Goal: Task Accomplishment & Management: Complete application form

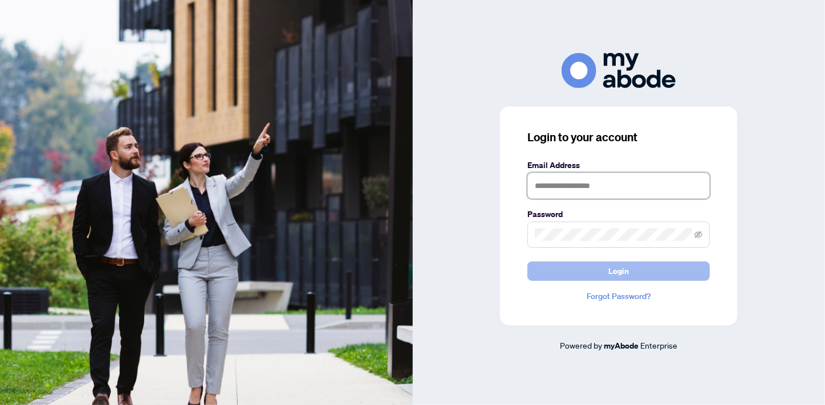
type input "**********"
click at [631, 266] on button "Login" at bounding box center [618, 271] width 182 height 19
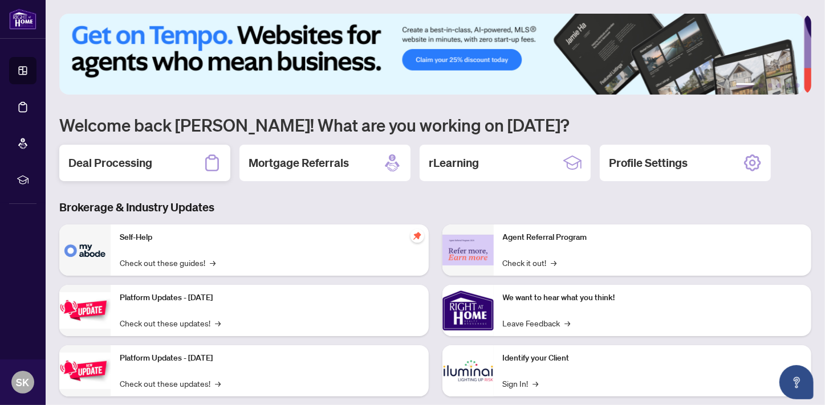
click at [151, 163] on h2 "Deal Processing" at bounding box center [110, 163] width 84 height 16
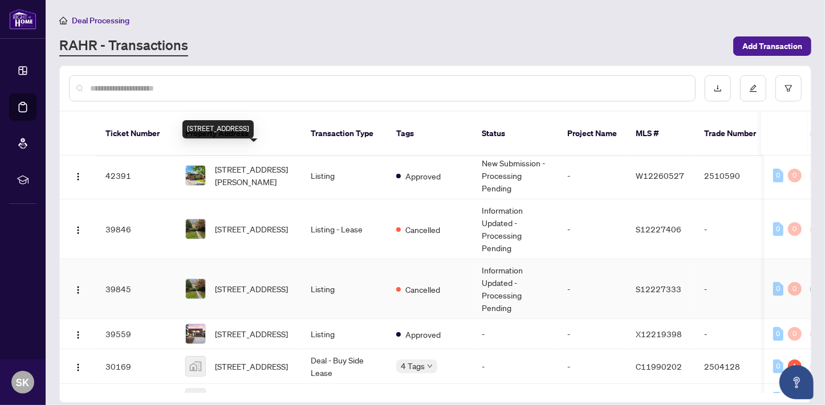
scroll to position [119, 0]
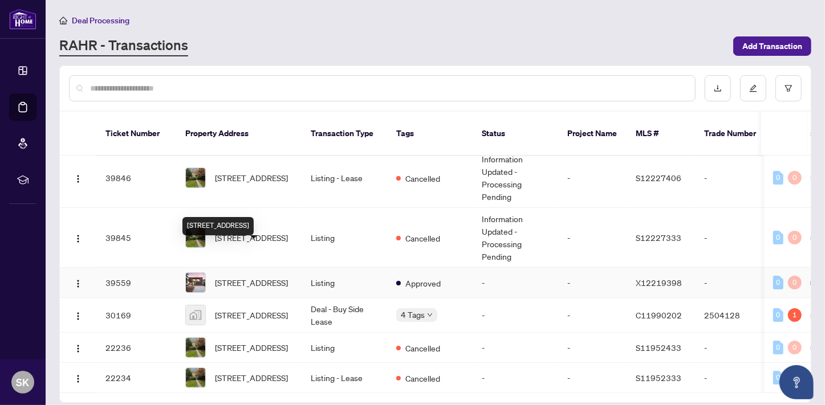
click at [252, 276] on span "14 Maple St, Guelph, Ontario N1G 2G2, Canada" at bounding box center [251, 282] width 73 height 13
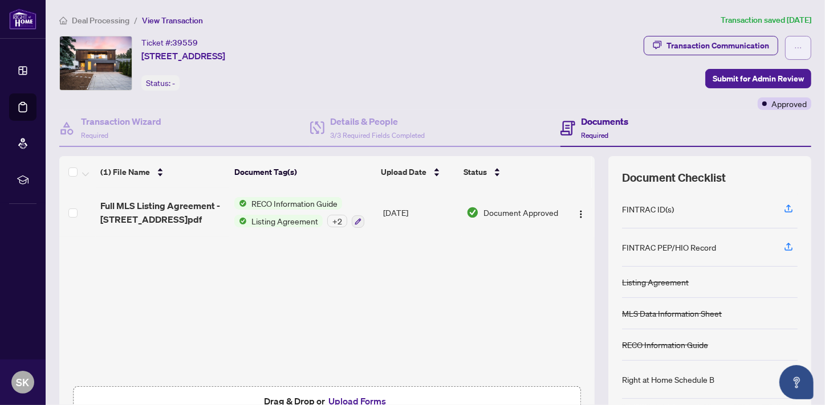
click at [795, 51] on button "button" at bounding box center [798, 48] width 26 height 24
click at [794, 50] on button "button" at bounding box center [798, 48] width 26 height 24
click at [200, 128] on div "Transaction Wizard Required" at bounding box center [184, 128] width 251 height 37
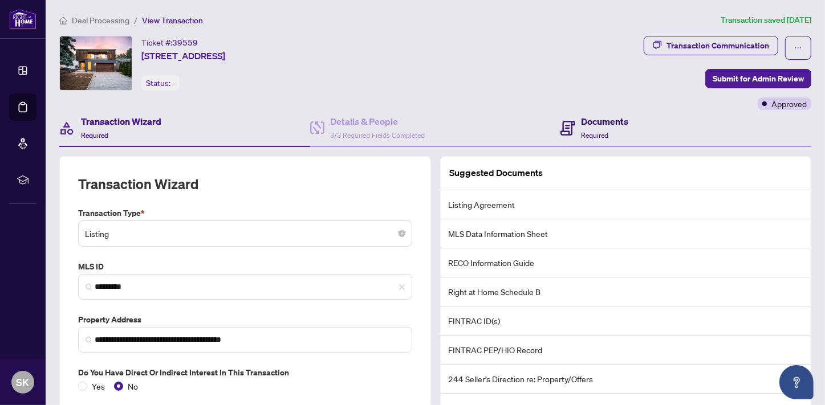
click at [595, 131] on span "Required" at bounding box center [594, 135] width 27 height 9
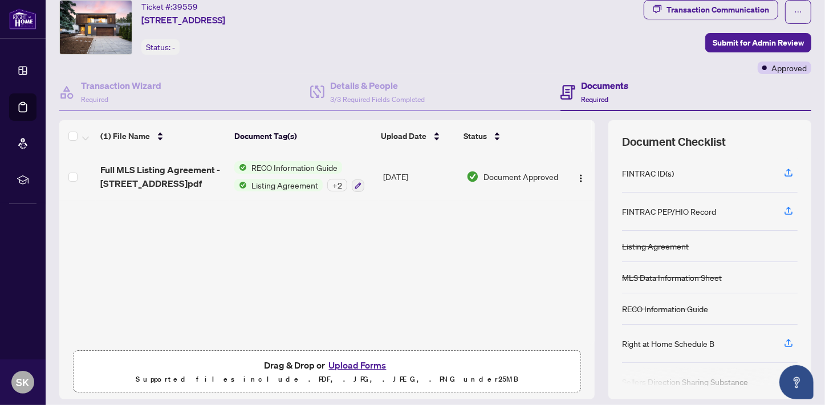
scroll to position [51, 0]
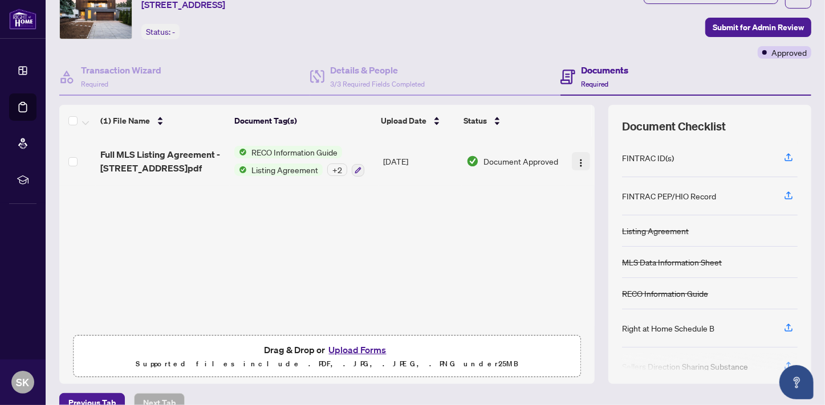
click at [576, 160] on img "button" at bounding box center [580, 162] width 9 height 9
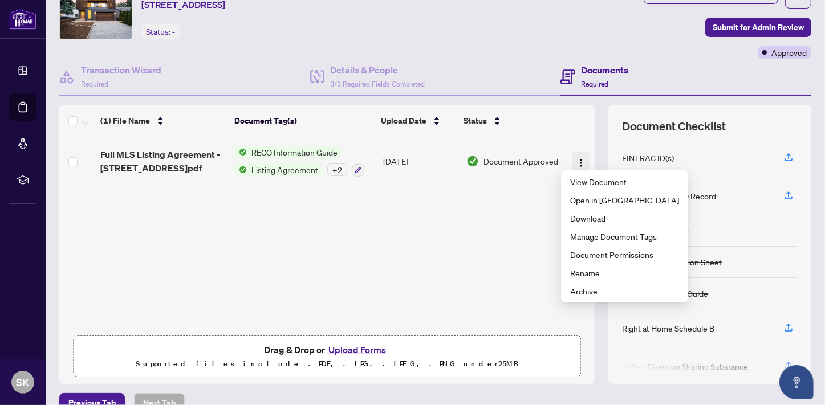
click at [576, 160] on img "button" at bounding box center [580, 162] width 9 height 9
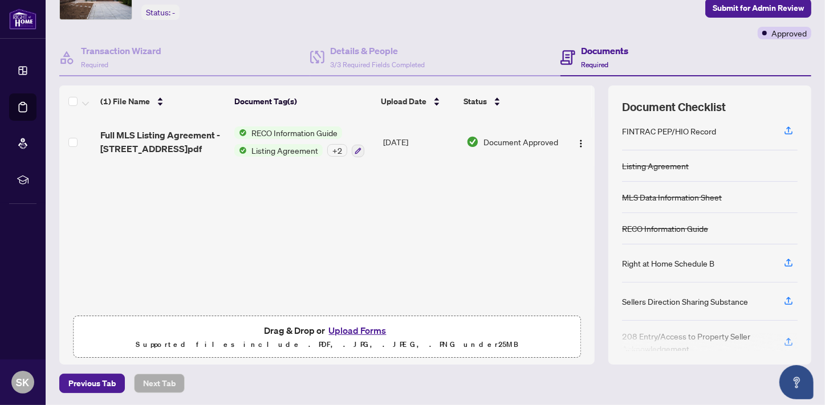
scroll to position [0, 0]
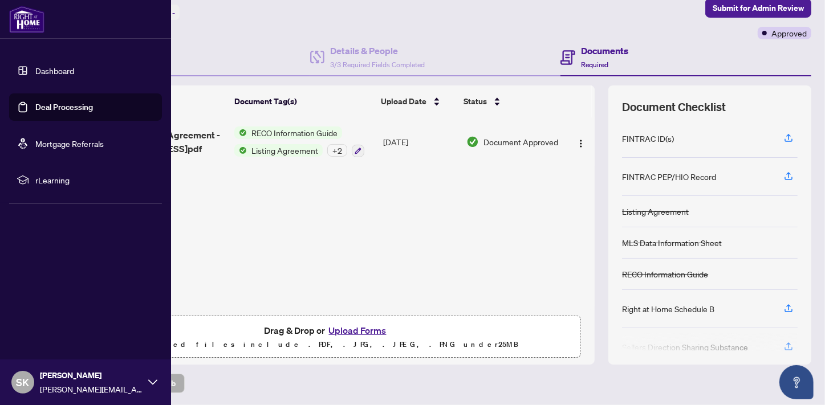
click at [46, 68] on link "Dashboard" at bounding box center [54, 71] width 39 height 10
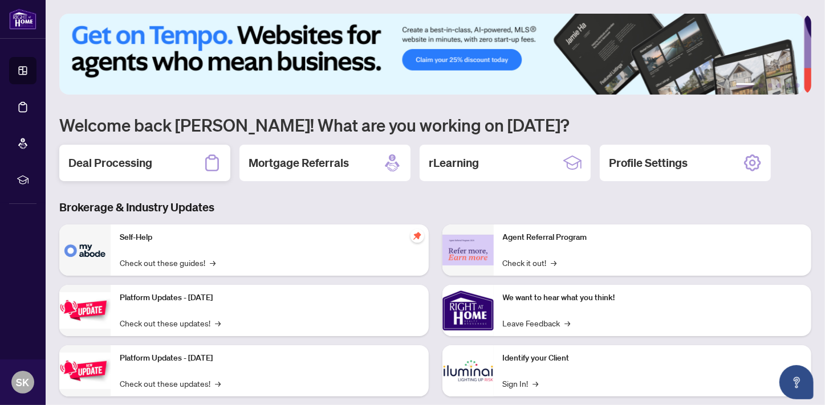
click at [117, 159] on h2 "Deal Processing" at bounding box center [110, 163] width 84 height 16
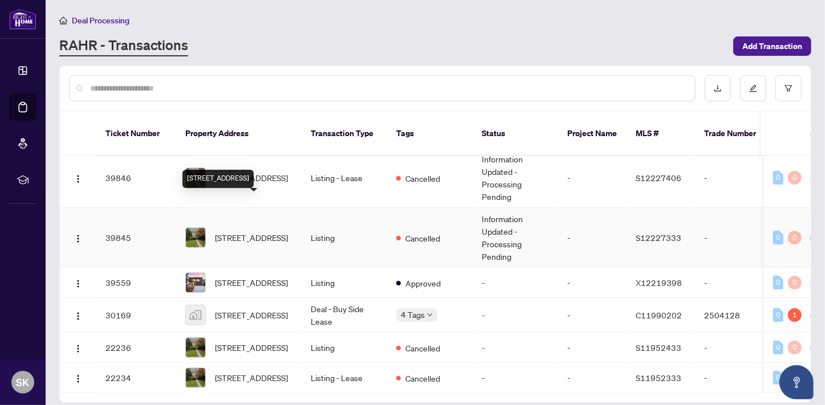
scroll to position [119, 0]
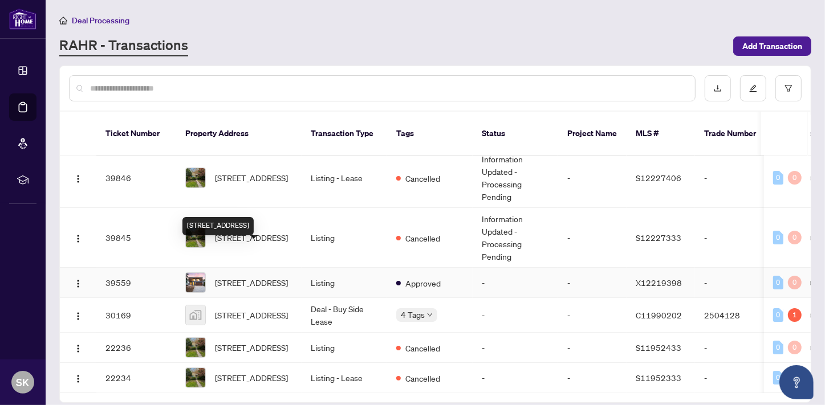
click at [250, 276] on span "14 Maple St, Guelph, Ontario N1G 2G2, Canada" at bounding box center [251, 282] width 73 height 13
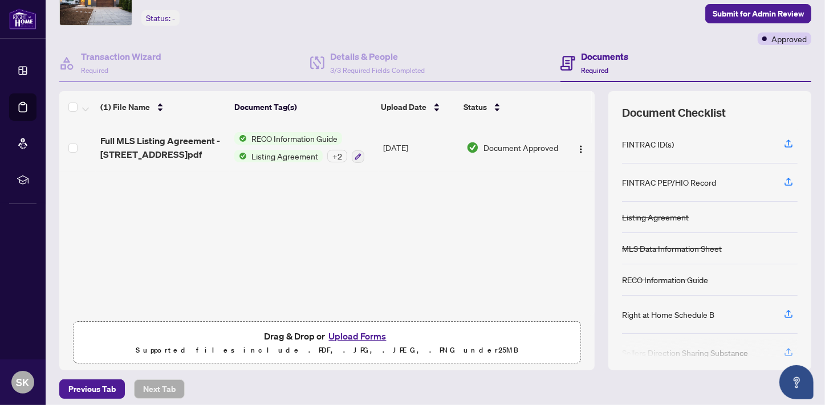
scroll to position [71, 0]
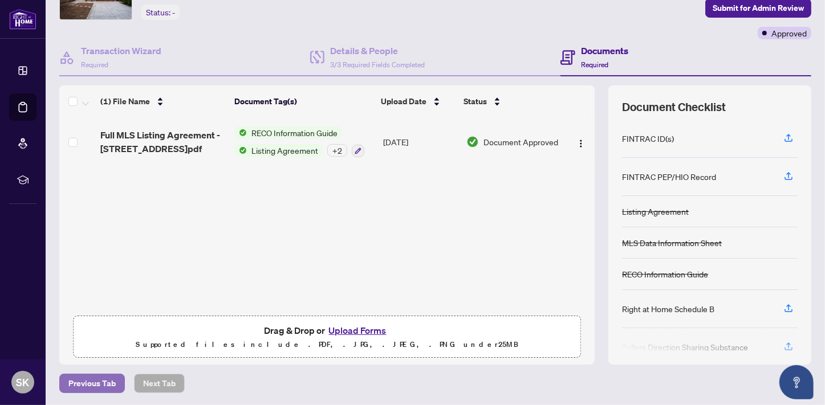
click at [103, 382] on span "Previous Tab" at bounding box center [91, 383] width 47 height 18
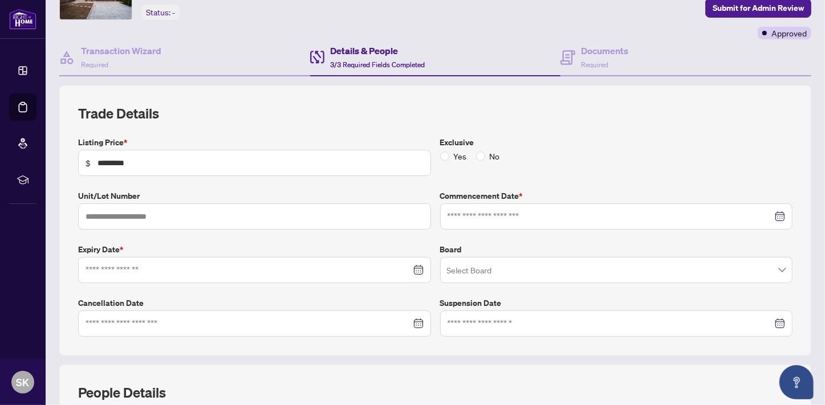
type input "**********"
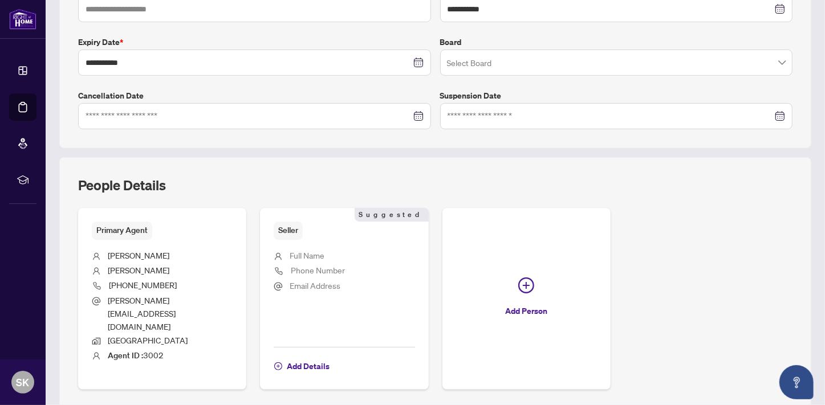
scroll to position [296, 0]
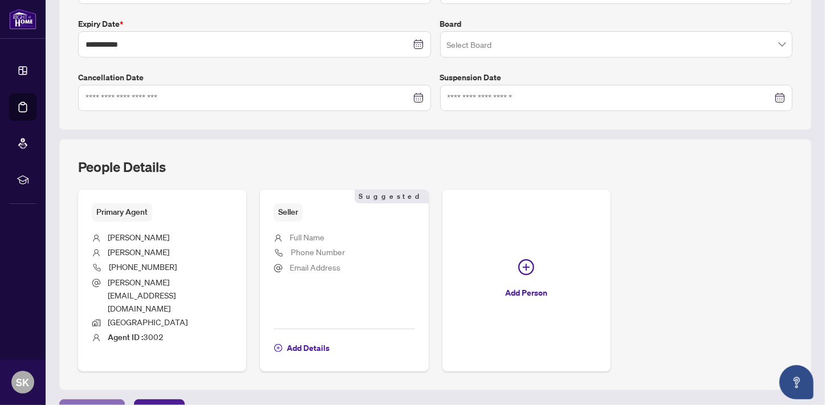
click at [115, 399] on button "Previous Tab" at bounding box center [92, 408] width 66 height 19
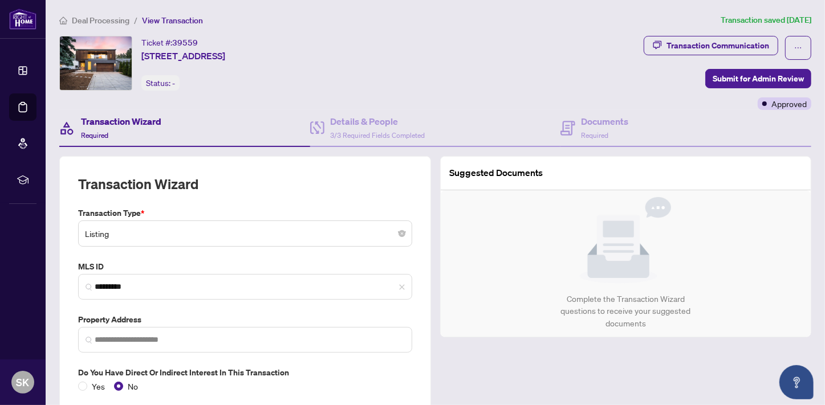
type input "**********"
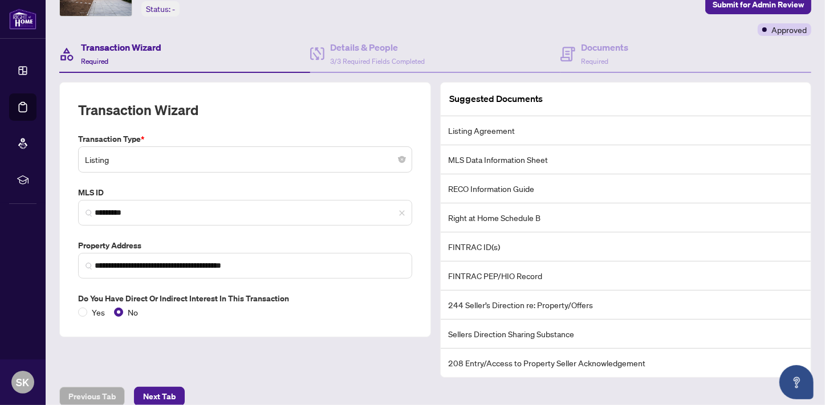
scroll to position [86, 0]
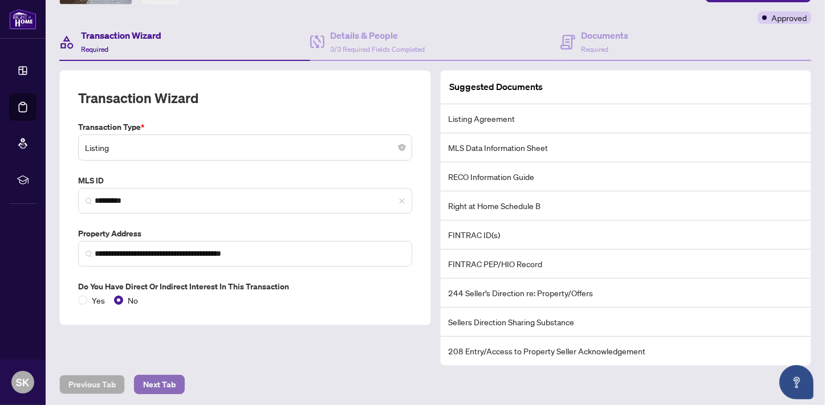
click at [168, 380] on span "Next Tab" at bounding box center [159, 385] width 32 height 18
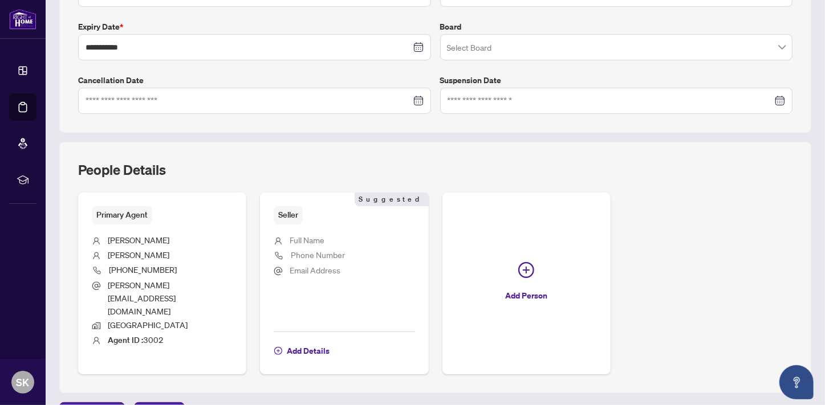
scroll to position [296, 0]
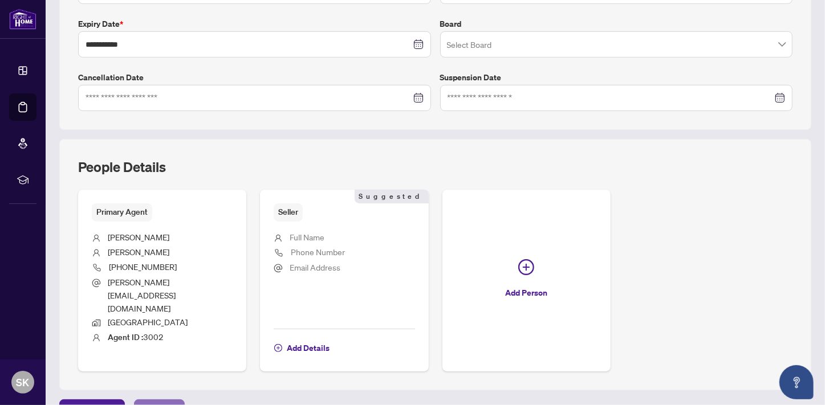
click at [165, 400] on span "Next Tab" at bounding box center [159, 409] width 32 height 18
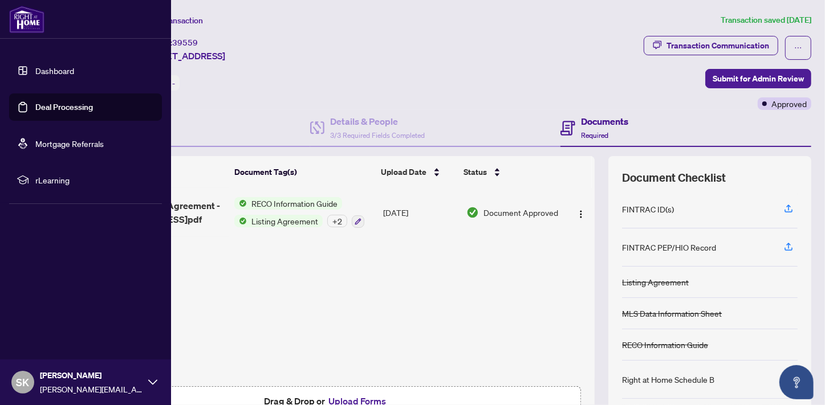
click at [40, 71] on link "Dashboard" at bounding box center [54, 71] width 39 height 10
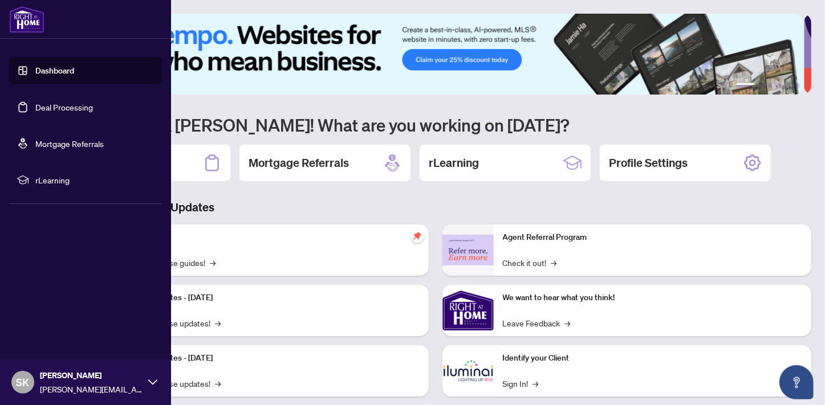
click at [71, 108] on link "Deal Processing" at bounding box center [64, 107] width 58 height 10
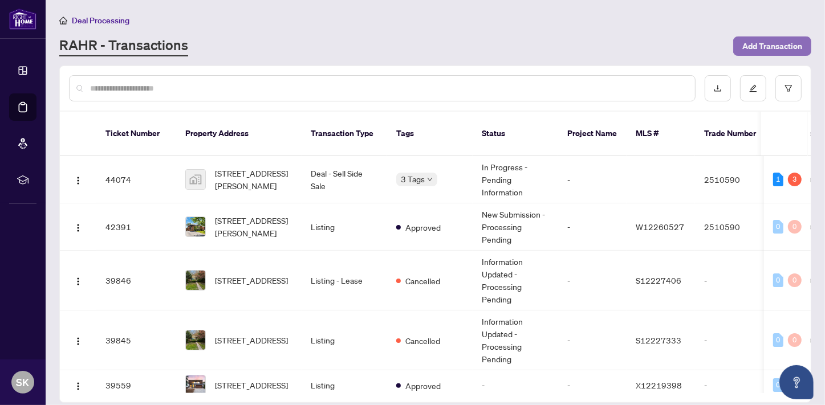
click at [780, 48] on span "Add Transaction" at bounding box center [772, 46] width 60 height 18
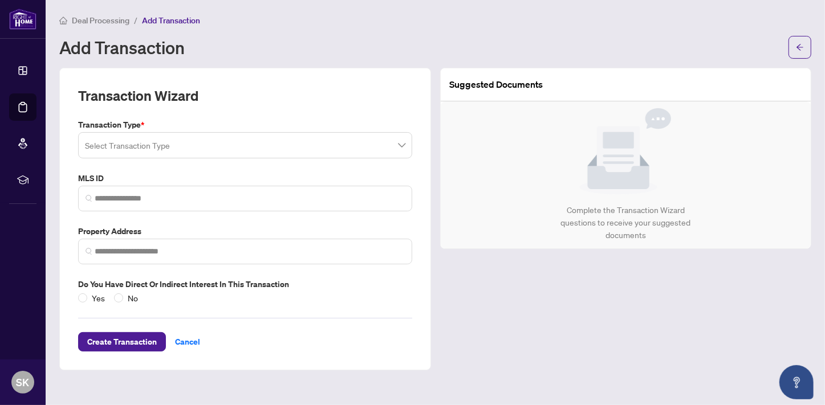
click at [153, 143] on input "search" at bounding box center [240, 146] width 310 height 25
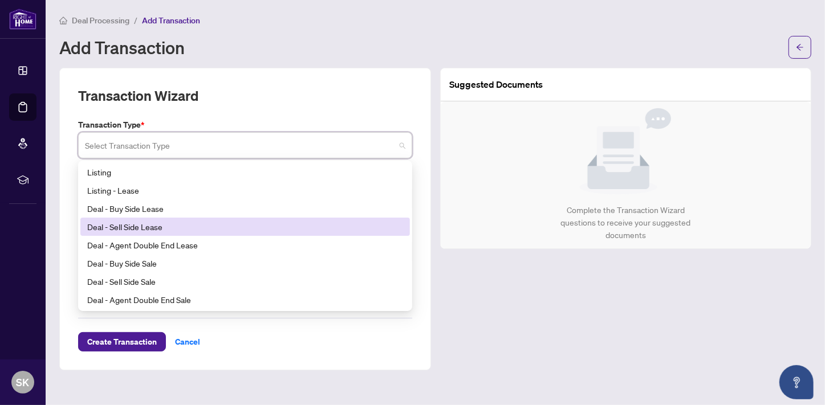
click at [145, 228] on div "Deal - Sell Side Lease" at bounding box center [245, 227] width 316 height 13
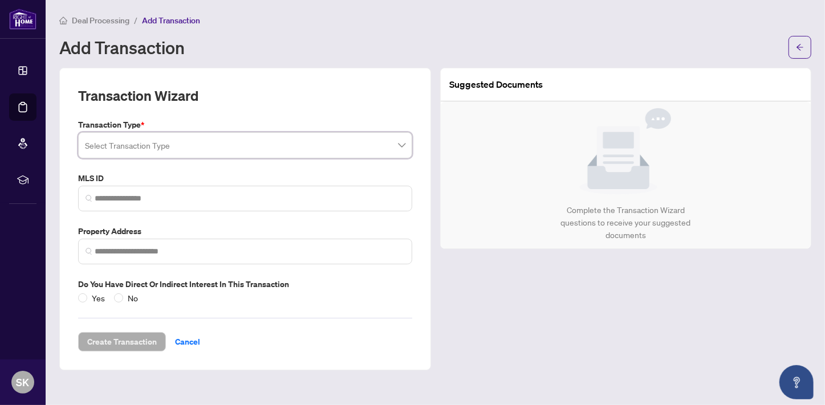
click at [216, 144] on input "search" at bounding box center [240, 146] width 310 height 25
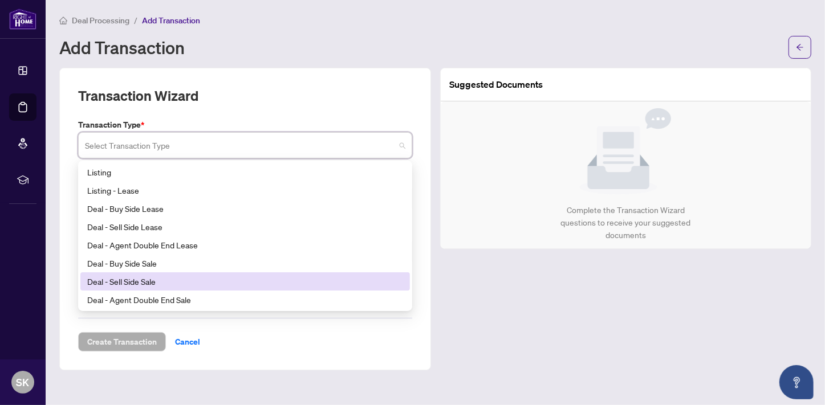
click at [149, 279] on div "Deal - Sell Side Sale" at bounding box center [245, 281] width 316 height 13
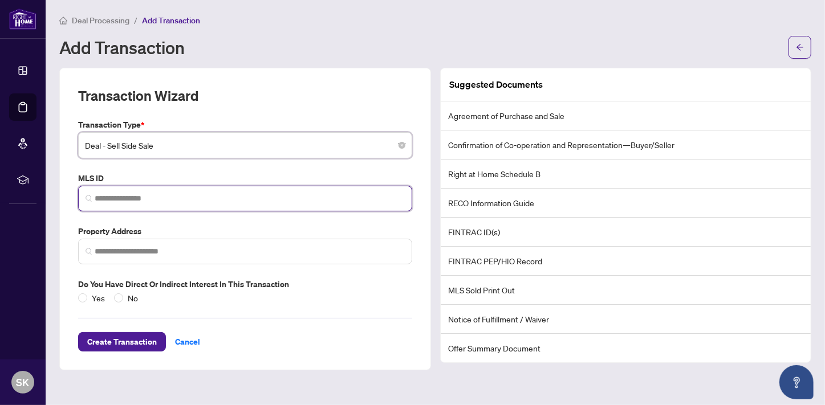
click at [123, 199] on input "search" at bounding box center [250, 199] width 310 height 12
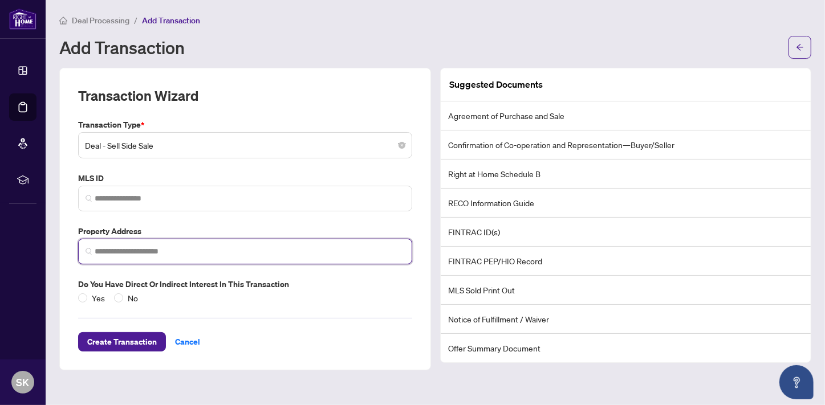
click at [136, 254] on input "search" at bounding box center [250, 252] width 310 height 12
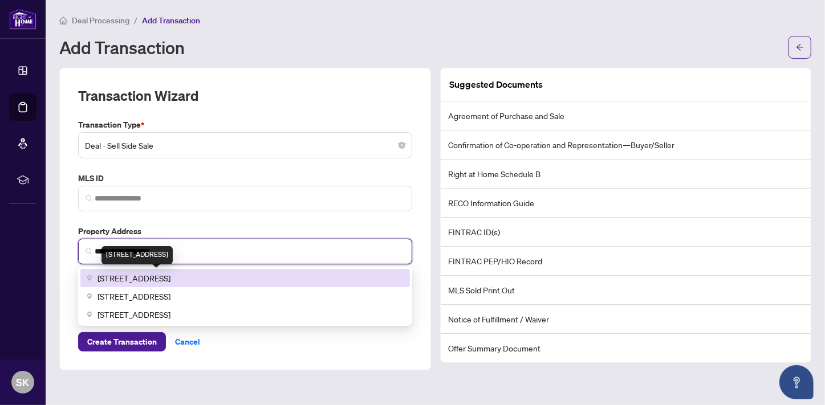
click at [150, 276] on span "14 Maple St, Guelph, ON, Canada" at bounding box center [133, 278] width 73 height 13
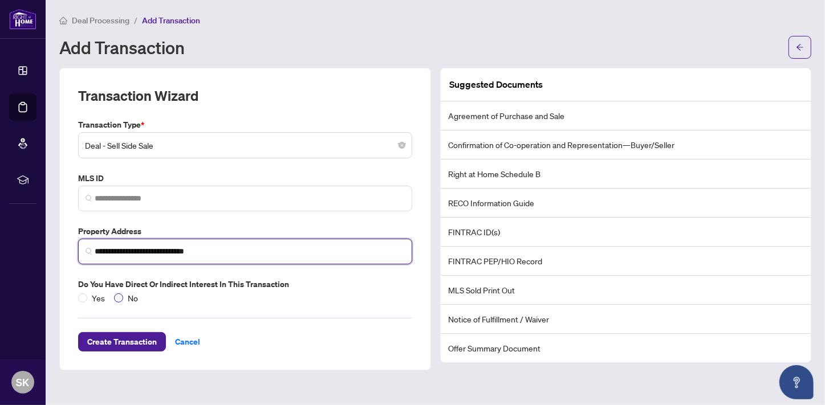
type input "**********"
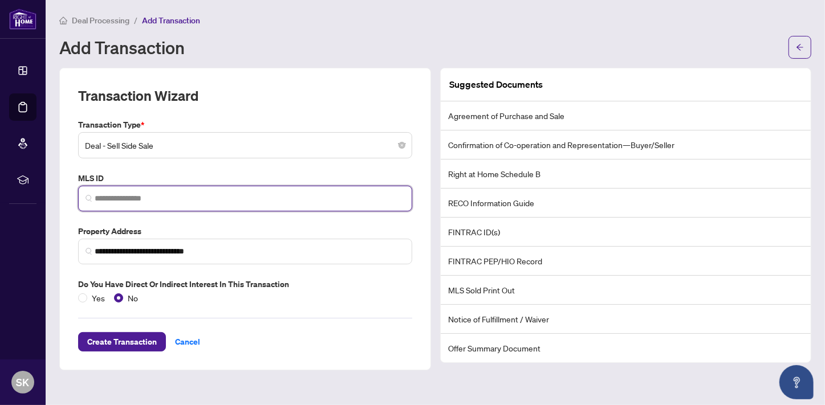
click at [111, 194] on input "search" at bounding box center [250, 199] width 310 height 12
paste input "*********"
type input "*********"
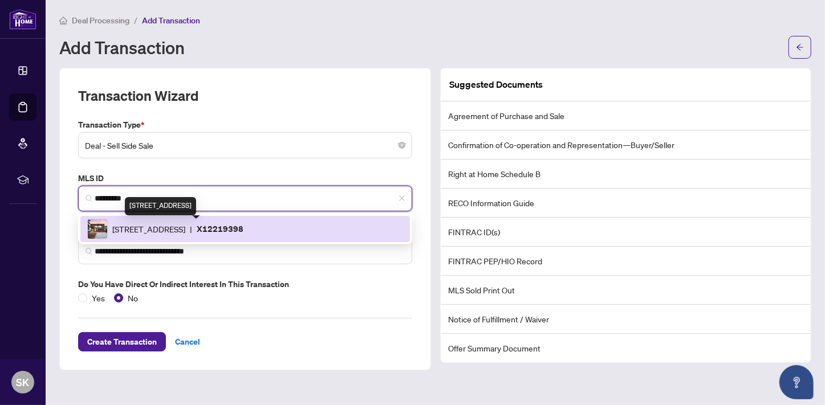
click at [160, 227] on span "14 Maple St, Guelph, Ontario N1G 2G2, Canada" at bounding box center [148, 229] width 73 height 13
type input "**********"
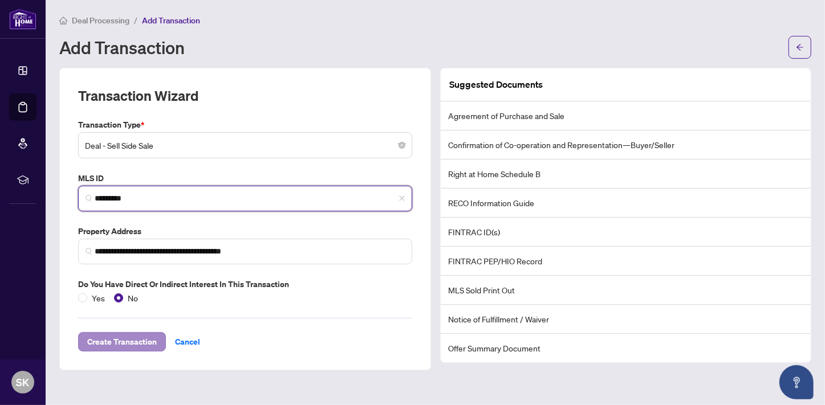
type input "*********"
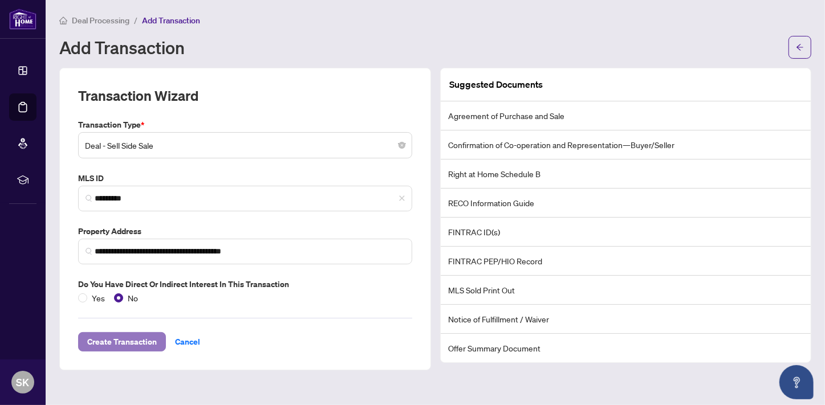
click at [132, 338] on span "Create Transaction" at bounding box center [122, 342] width 70 height 18
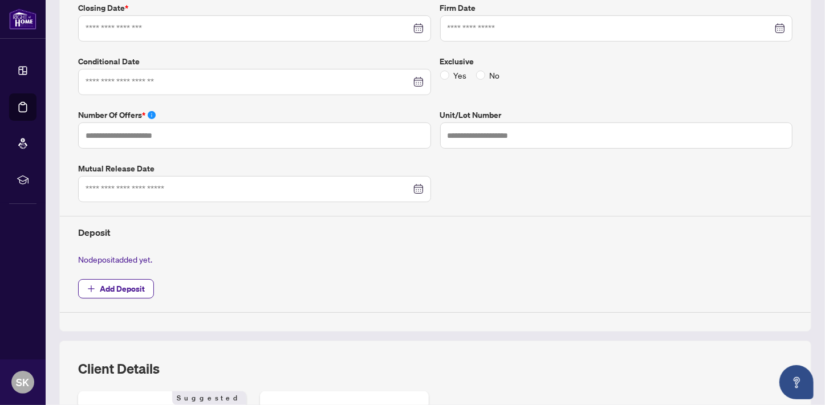
scroll to position [311, 0]
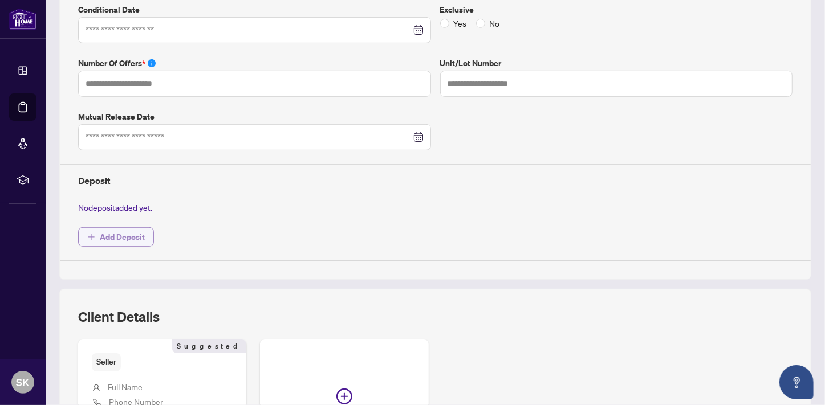
click at [133, 235] on span "Add Deposit" at bounding box center [122, 237] width 45 height 18
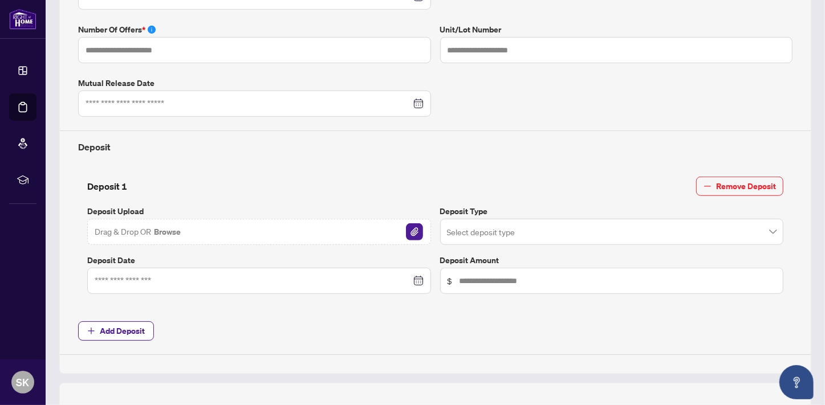
scroll to position [362, 0]
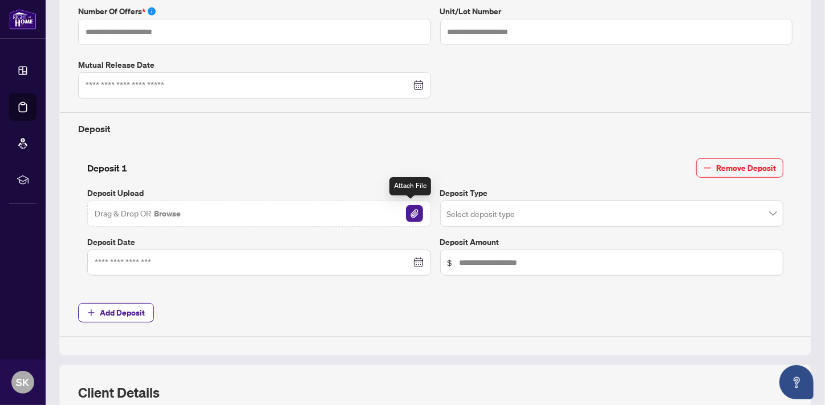
click at [410, 215] on img "button" at bounding box center [414, 213] width 17 height 17
click at [342, 211] on div "Deposit Slip.PNG" at bounding box center [259, 214] width 344 height 26
drag, startPoint x: 182, startPoint y: 210, endPoint x: 188, endPoint y: 207, distance: 7.1
click at [182, 210] on div "Deposit Slip.PNG" at bounding box center [259, 214] width 344 height 26
click at [413, 210] on img "button" at bounding box center [414, 213] width 17 height 17
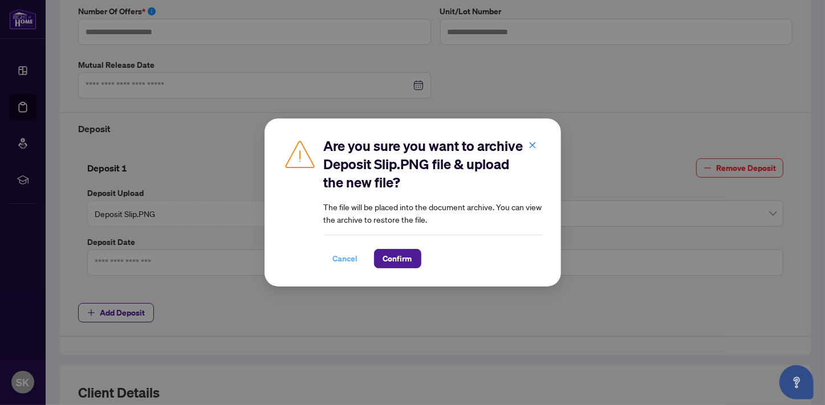
click at [348, 259] on span "Cancel" at bounding box center [345, 259] width 25 height 18
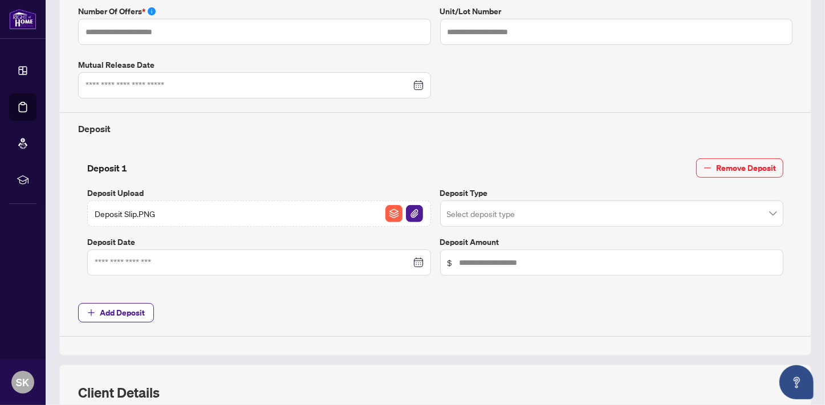
click at [387, 210] on img "button" at bounding box center [393, 213] width 17 height 17
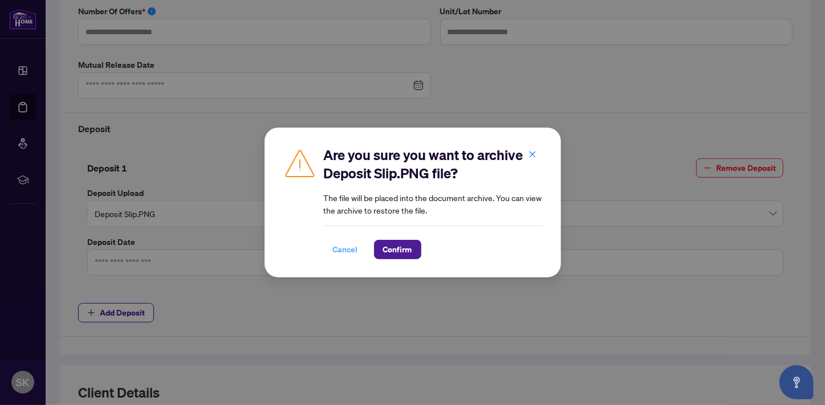
click at [346, 248] on span "Cancel" at bounding box center [345, 249] width 25 height 18
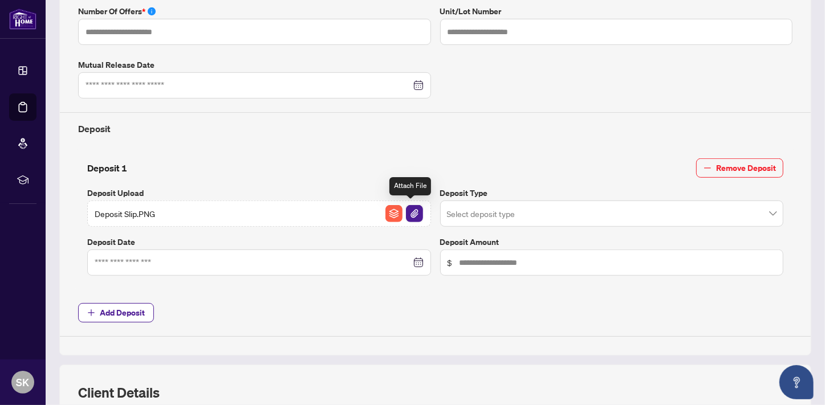
click at [413, 210] on img "button" at bounding box center [414, 213] width 17 height 17
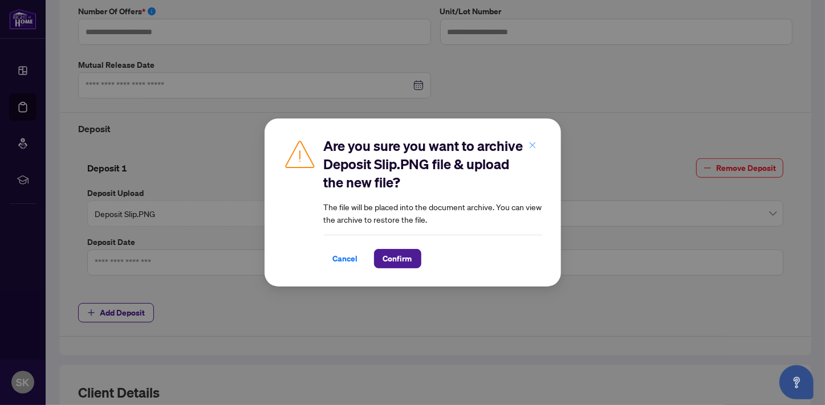
click at [531, 145] on icon "close" at bounding box center [532, 145] width 6 height 6
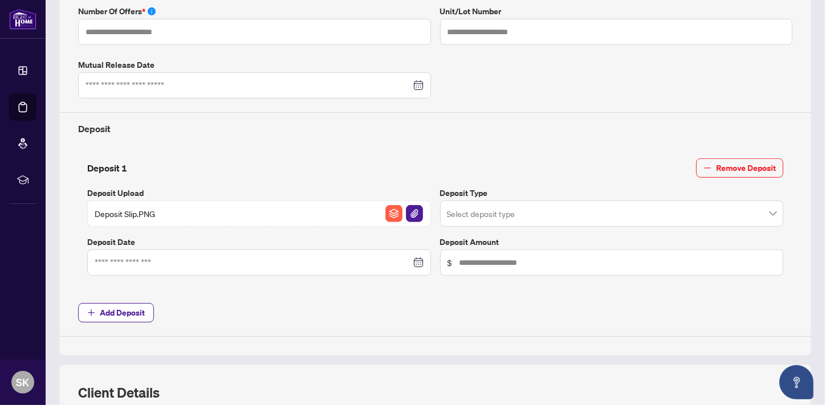
click at [174, 212] on div "Deposit Slip.PNG" at bounding box center [259, 214] width 344 height 26
click at [156, 209] on div "Deposit Slip.PNG" at bounding box center [259, 214] width 344 height 26
click at [389, 207] on img "button" at bounding box center [393, 213] width 17 height 17
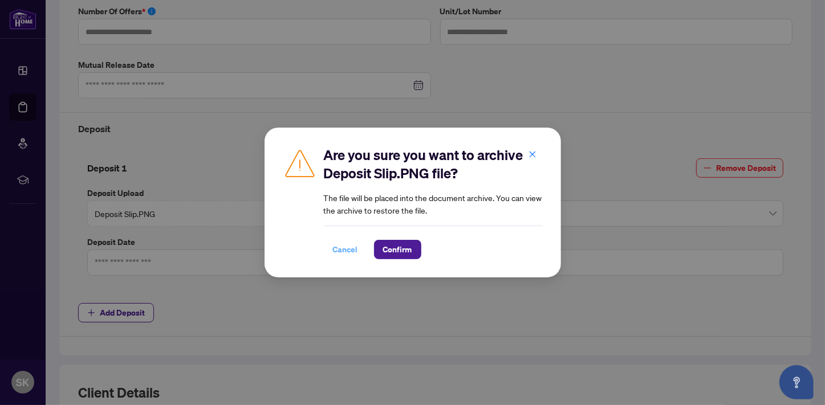
click at [347, 246] on span "Cancel" at bounding box center [345, 249] width 25 height 18
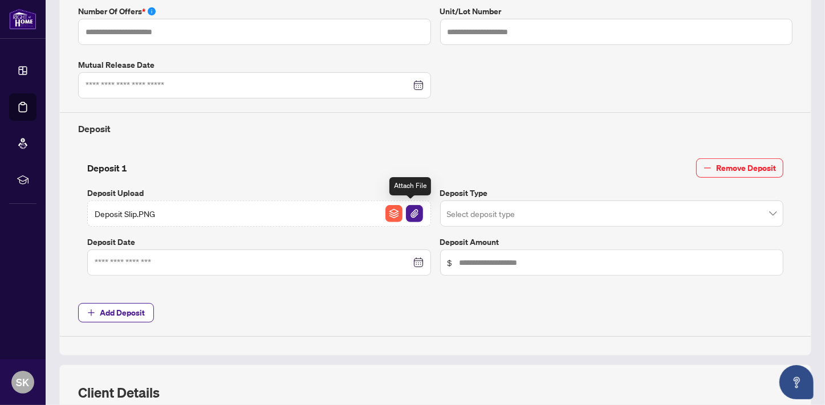
click at [410, 209] on img "button" at bounding box center [414, 213] width 17 height 17
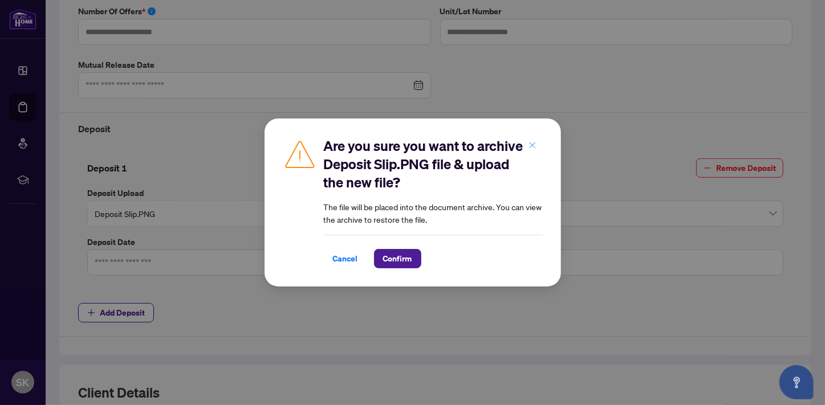
click at [529, 145] on icon "close" at bounding box center [532, 145] width 8 height 8
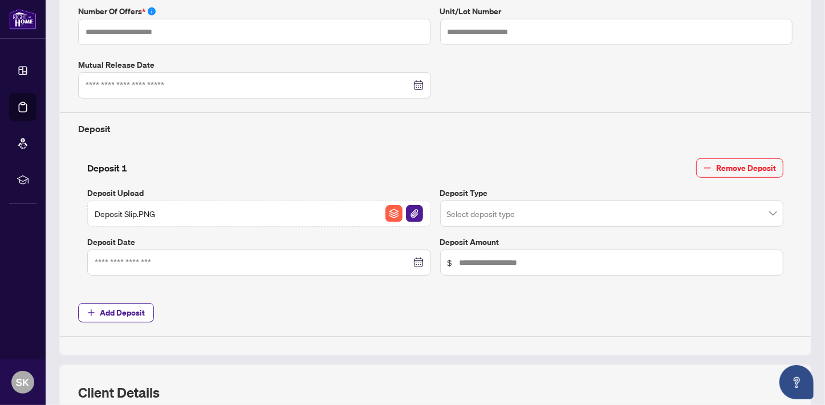
drag, startPoint x: 171, startPoint y: 213, endPoint x: 419, endPoint y: 137, distance: 259.4
click at [419, 137] on div "Sold Price * $ Offer Date Closing Date * Firm Date Conditional Date Exclusive Y…" at bounding box center [435, 90] width 723 height 492
drag, startPoint x: 410, startPoint y: 211, endPoint x: 348, endPoint y: 167, distance: 76.4
click at [338, 162] on div "Deposit 1 Remove Deposit" at bounding box center [435, 167] width 696 height 19
click at [409, 209] on img "button" at bounding box center [414, 213] width 17 height 17
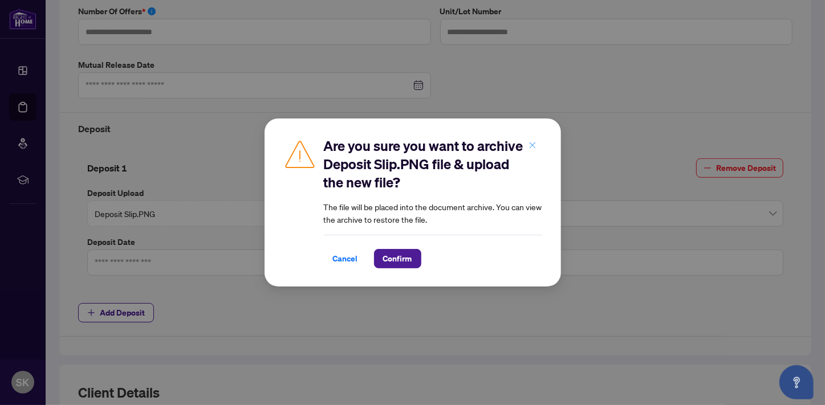
click at [532, 145] on icon "close" at bounding box center [532, 145] width 6 height 6
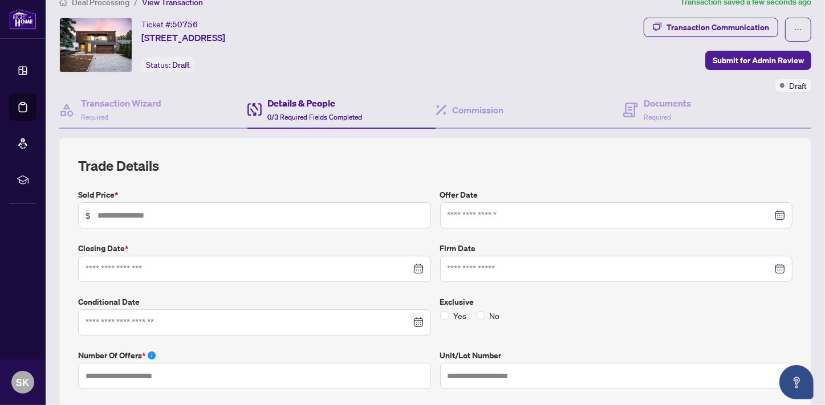
scroll to position [0, 0]
